Goal: Book appointment/travel/reservation

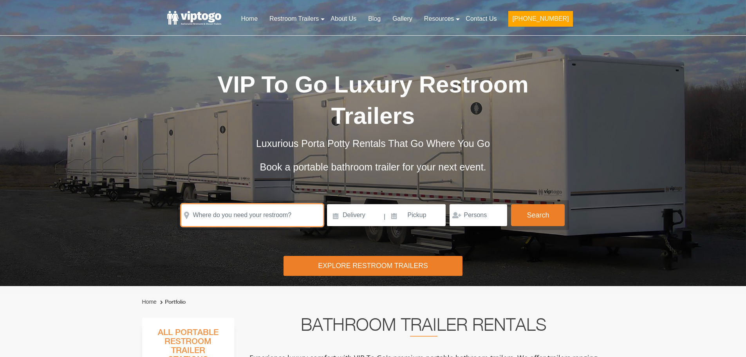
click at [234, 204] on input "text" at bounding box center [252, 215] width 142 height 22
paste input "[STREET_ADDRESS][US_STATE]"
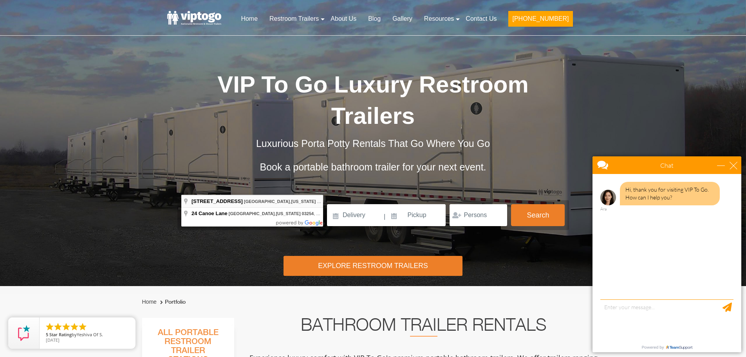
type input "[STREET_ADDRESS][US_STATE]"
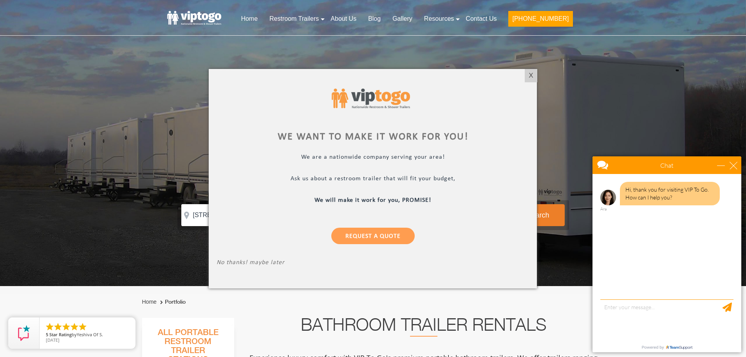
drag, startPoint x: 526, startPoint y: 77, endPoint x: 520, endPoint y: 78, distance: 5.9
click at [526, 77] on div "X" at bounding box center [531, 75] width 12 height 13
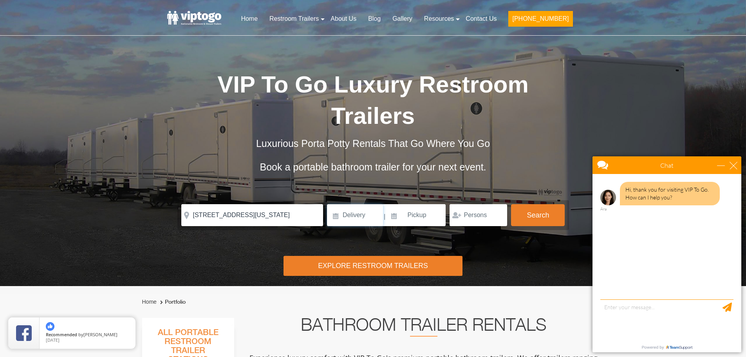
click at [350, 204] on input at bounding box center [355, 215] width 56 height 22
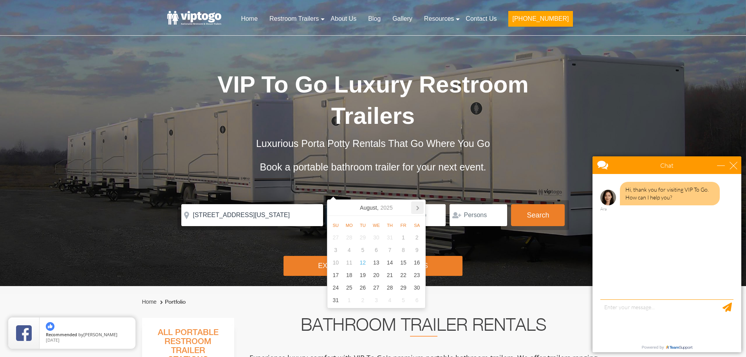
click at [417, 205] on icon at bounding box center [417, 207] width 13 height 13
click at [404, 273] on div "26" at bounding box center [404, 275] width 14 height 13
type input "[DATE]"
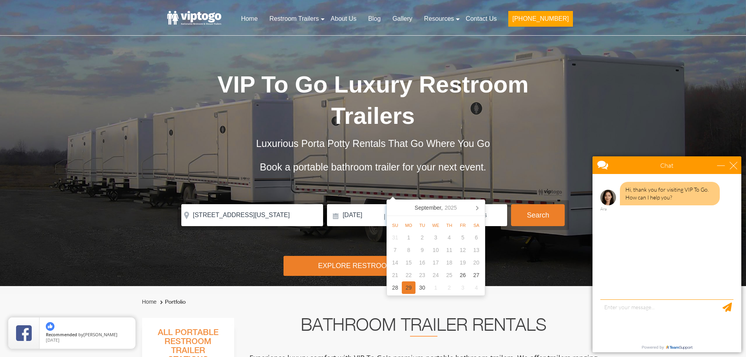
click at [411, 286] on div "29" at bounding box center [409, 287] width 14 height 13
type input "[DATE]"
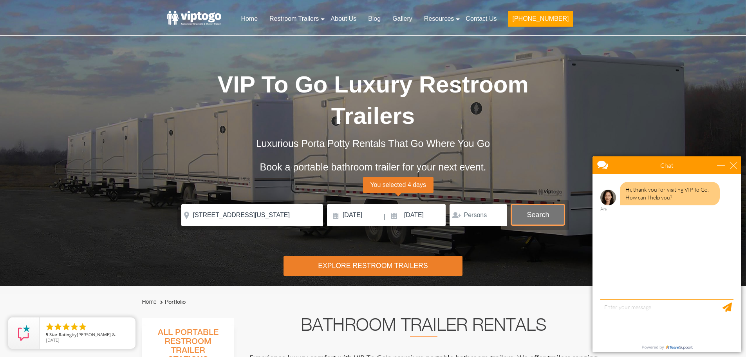
click at [537, 204] on button "Search" at bounding box center [538, 214] width 54 height 21
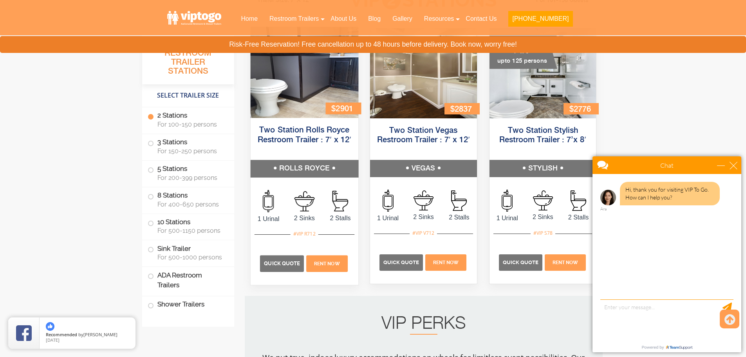
scroll to position [395, 0]
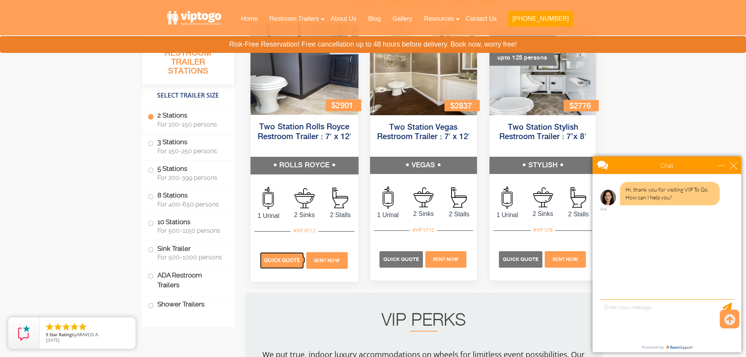
click at [282, 262] on span "Quick Quote" at bounding box center [282, 260] width 36 height 6
